Goal: Task Accomplishment & Management: Use online tool/utility

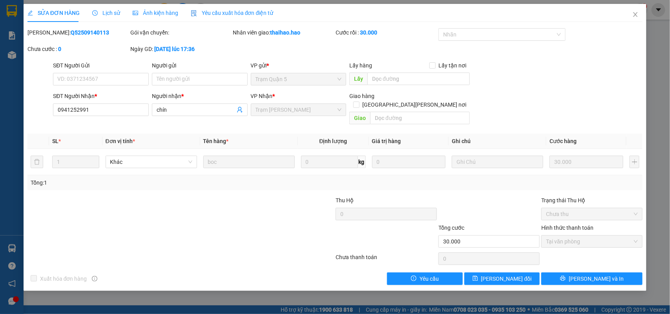
drag, startPoint x: 648, startPoint y: 10, endPoint x: 640, endPoint y: 10, distance: 7.5
click at [647, 10] on div "SỬA ĐƠN HÀNG Lịch sử [PERSON_NAME] hàng Yêu cầu xuất [PERSON_NAME] điện tử Tota…" at bounding box center [335, 157] width 670 height 314
click at [634, 10] on span "Close" at bounding box center [635, 15] width 22 height 22
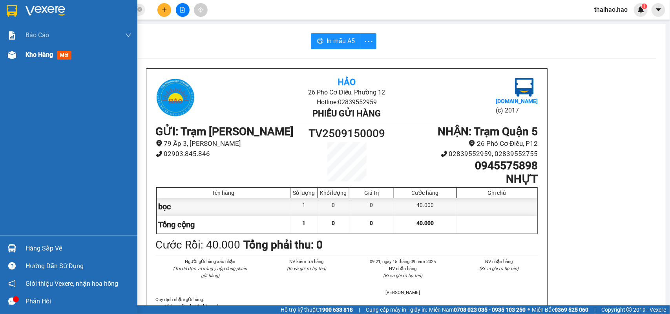
click at [10, 55] on img at bounding box center [12, 55] width 8 height 8
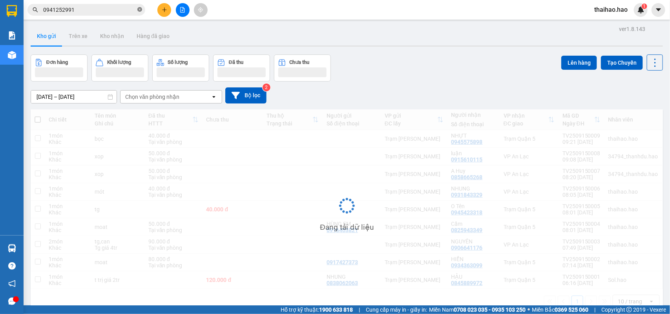
click at [138, 8] on icon "close-circle" at bounding box center [139, 9] width 5 height 5
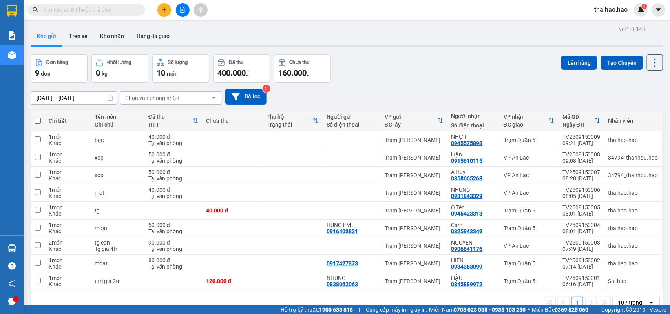
click at [122, 6] on input "text" at bounding box center [89, 9] width 93 height 9
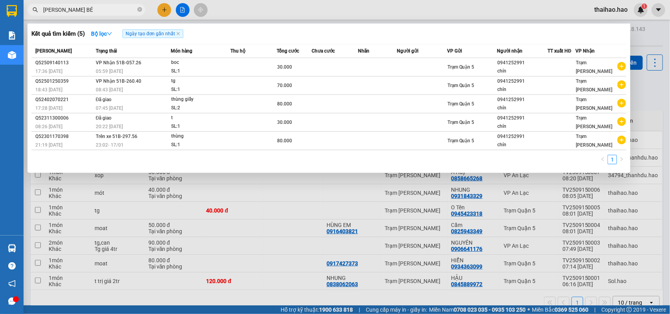
type input "[PERSON_NAME] BÉ 8"
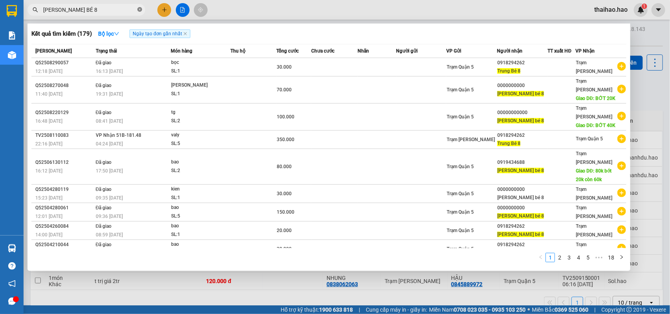
click at [138, 11] on icon "close-circle" at bounding box center [139, 9] width 5 height 5
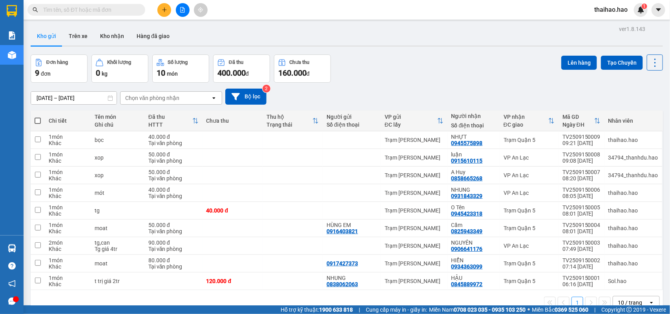
click at [93, 100] on input "[DATE] – [DATE]" at bounding box center [74, 98] width 86 height 13
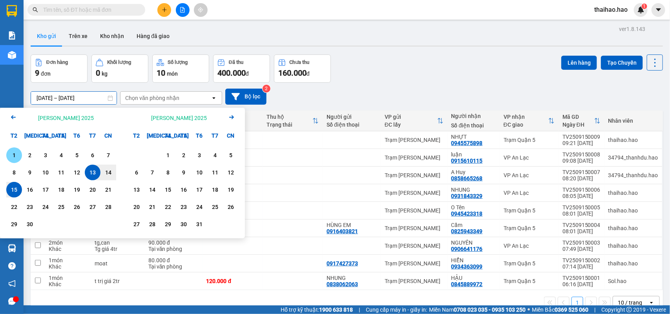
click at [10, 153] on div "1" at bounding box center [14, 155] width 11 height 9
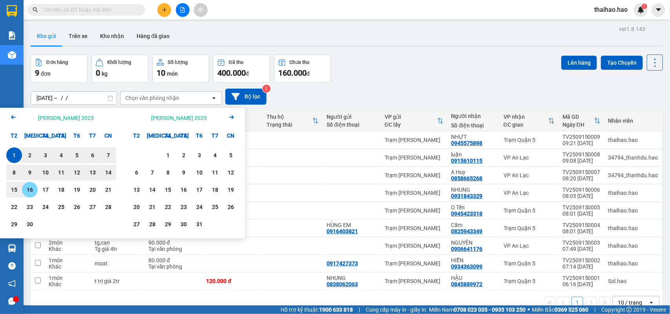
click at [33, 193] on div "16" at bounding box center [29, 189] width 11 height 9
type input "[DATE] – [DATE]"
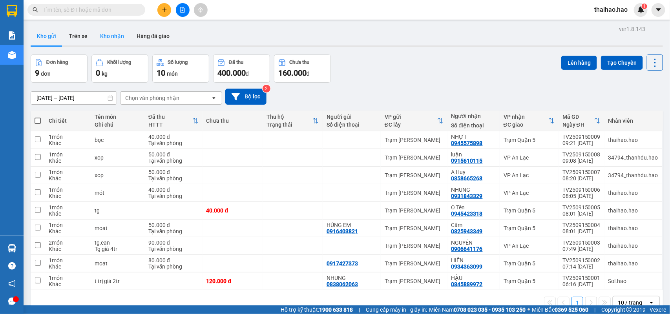
click at [111, 40] on button "Kho nhận" at bounding box center [112, 36] width 36 height 19
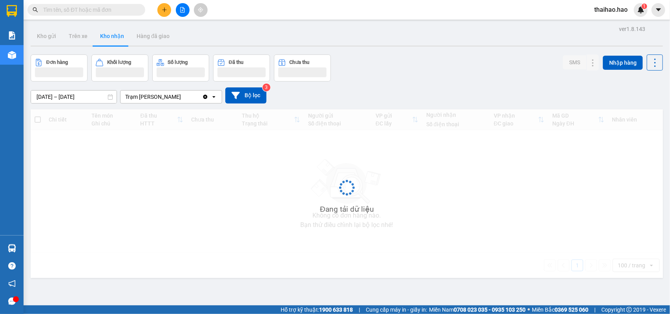
click at [45, 95] on input "[DATE] – [DATE]" at bounding box center [74, 97] width 86 height 13
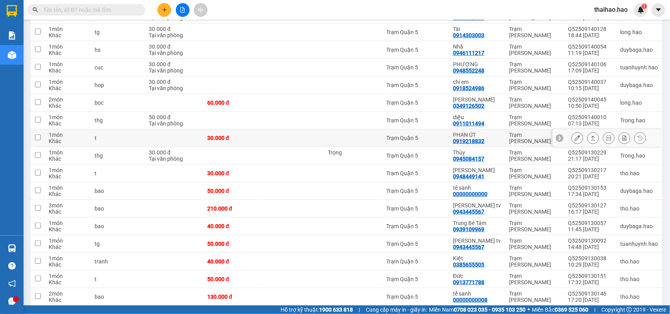
scroll to position [245, 0]
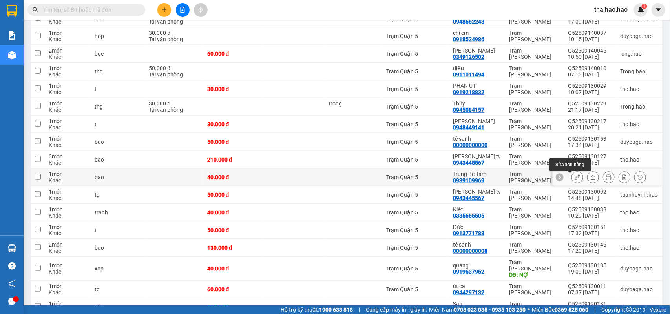
click at [574, 179] on icon at bounding box center [576, 177] width 5 height 5
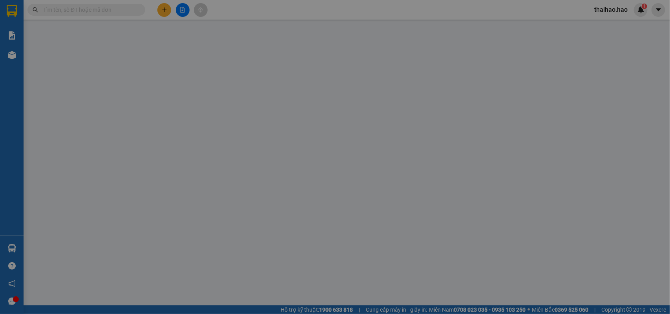
type input "0939109969"
type input "Trung Bé Tám"
type input "40.000"
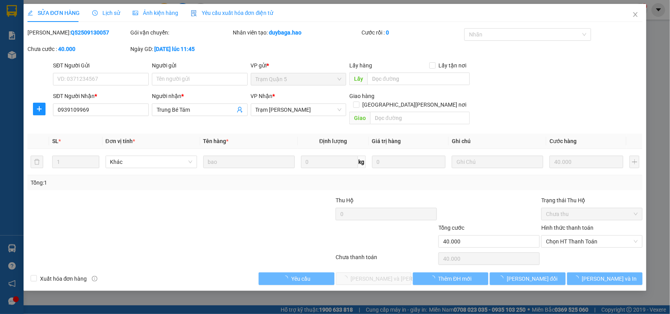
click at [150, 12] on span "Ảnh kiện hàng" at bounding box center [156, 13] width 46 height 6
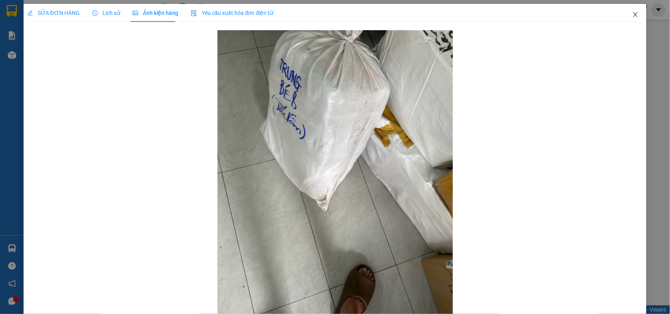
click at [632, 16] on icon "close" at bounding box center [635, 14] width 6 height 6
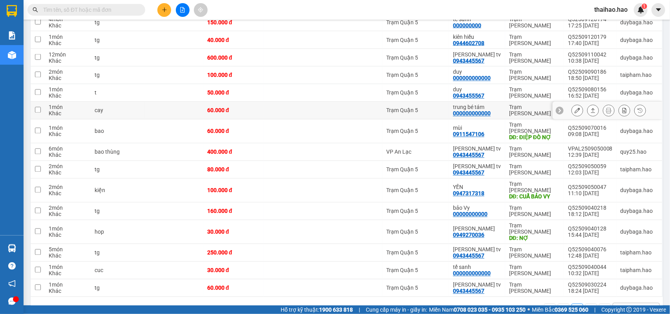
scroll to position [603, 0]
